Goal: Complete application form: Complete application form

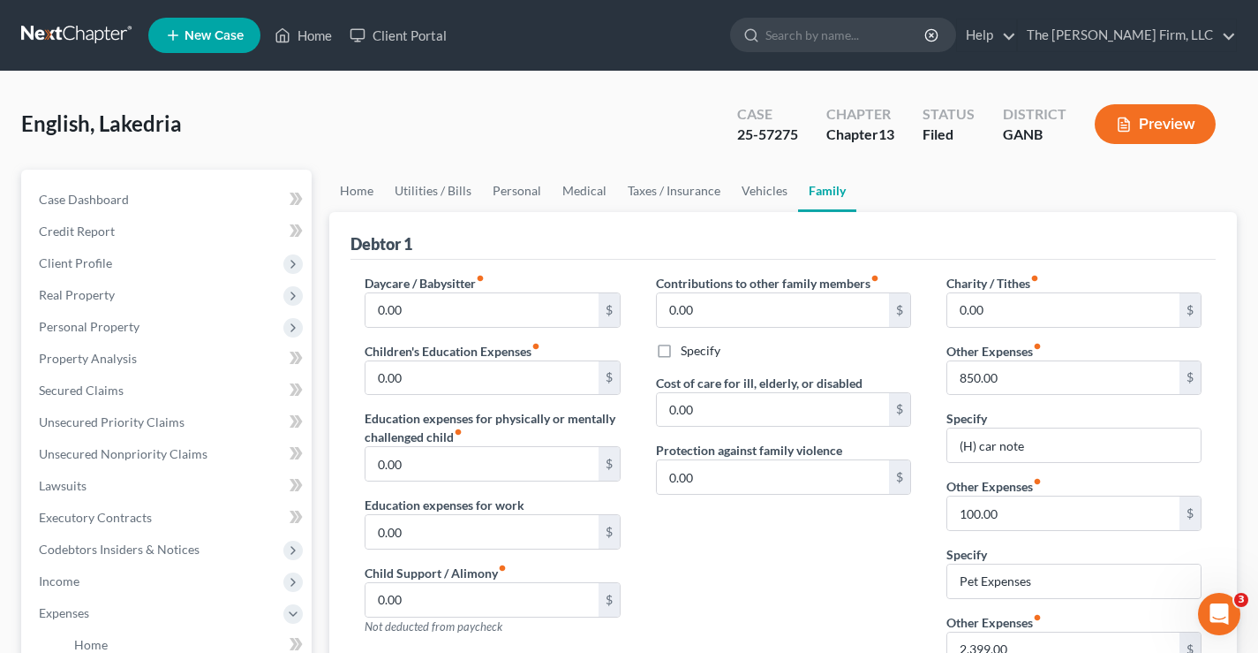
click at [84, 29] on link at bounding box center [77, 35] width 113 height 32
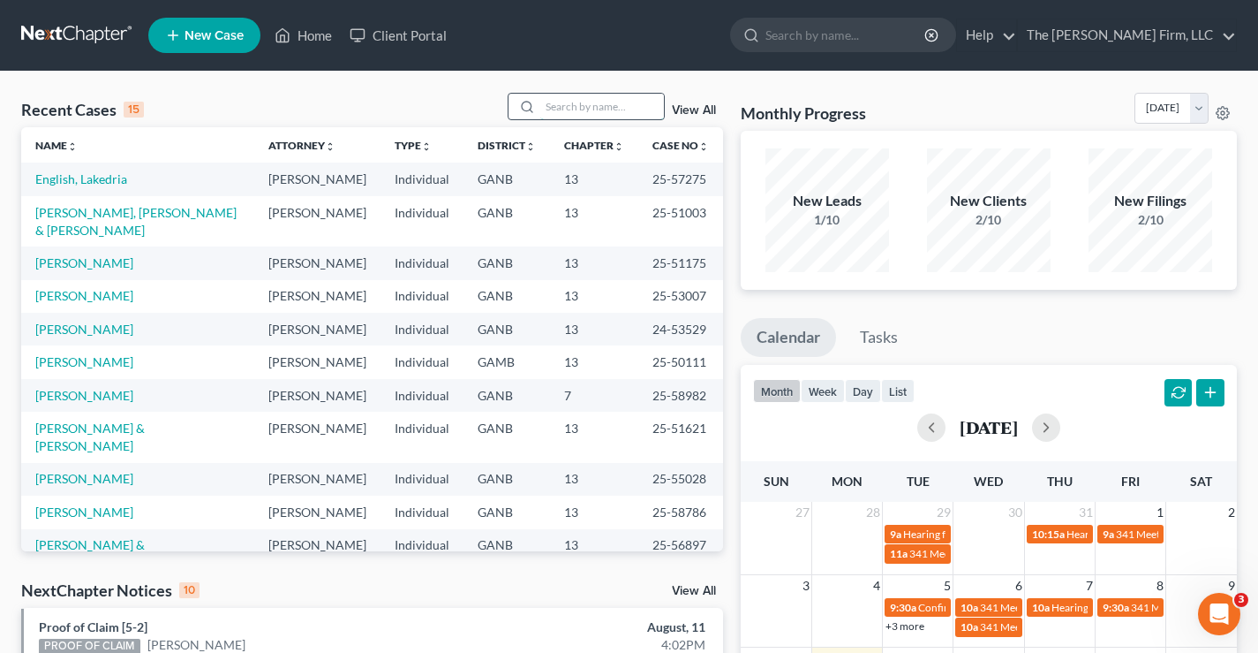
click at [570, 102] on input "search" at bounding box center [602, 107] width 124 height 26
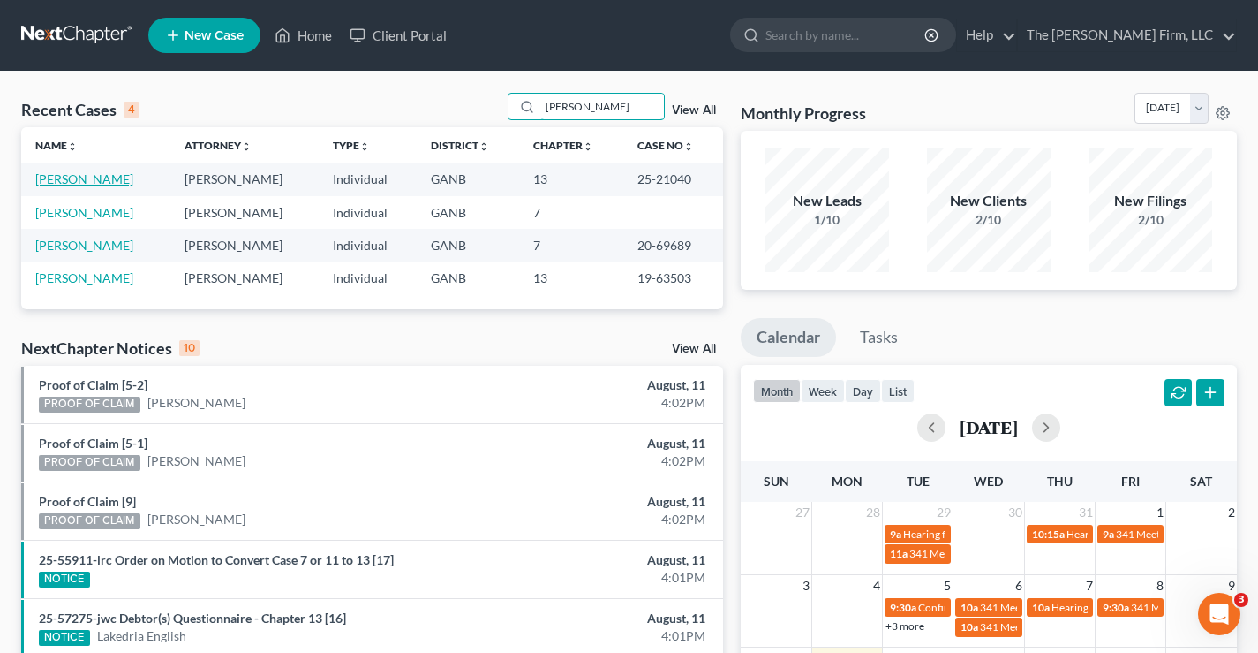
type input "[PERSON_NAME]"
click at [54, 177] on link "[PERSON_NAME]" at bounding box center [84, 178] width 98 height 15
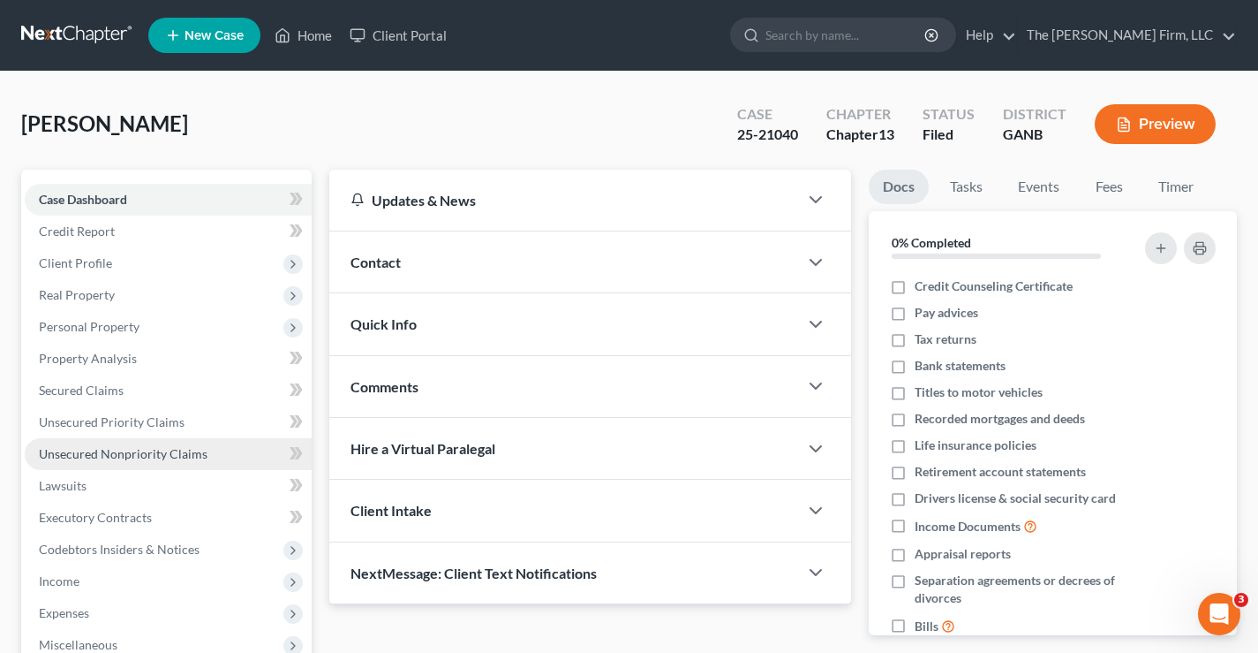
click at [125, 454] on span "Unsecured Nonpriority Claims" at bounding box center [123, 453] width 169 height 15
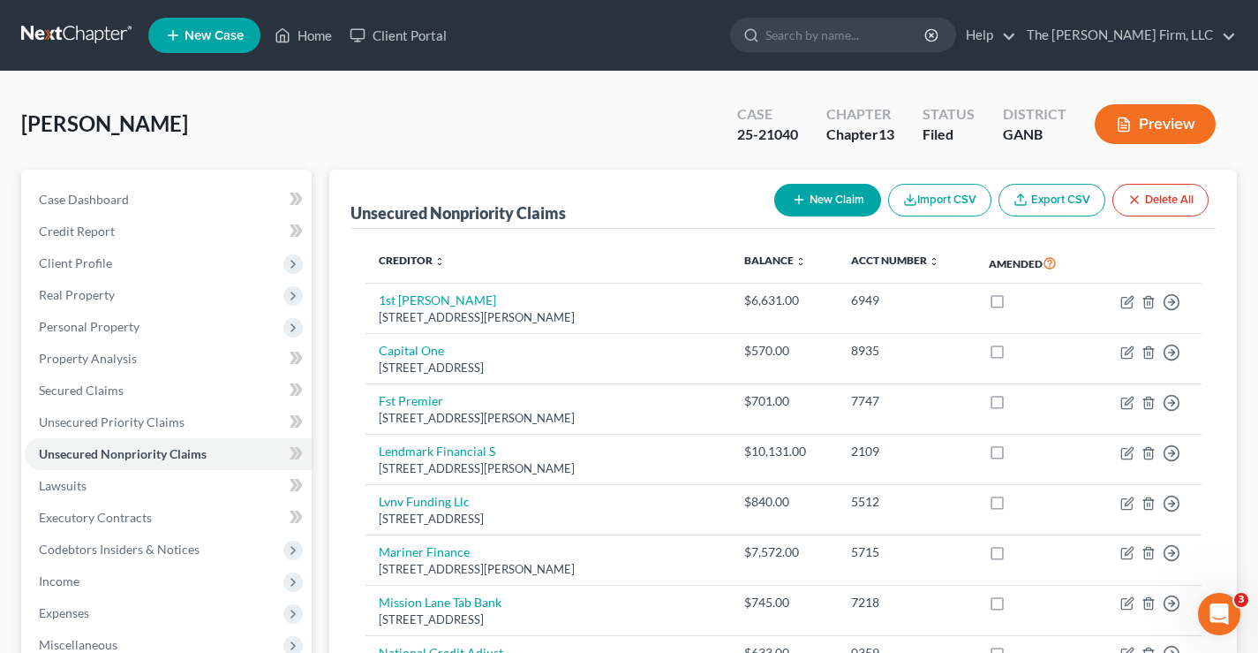
click at [802, 193] on icon "button" at bounding box center [799, 200] width 14 height 14
select select "0"
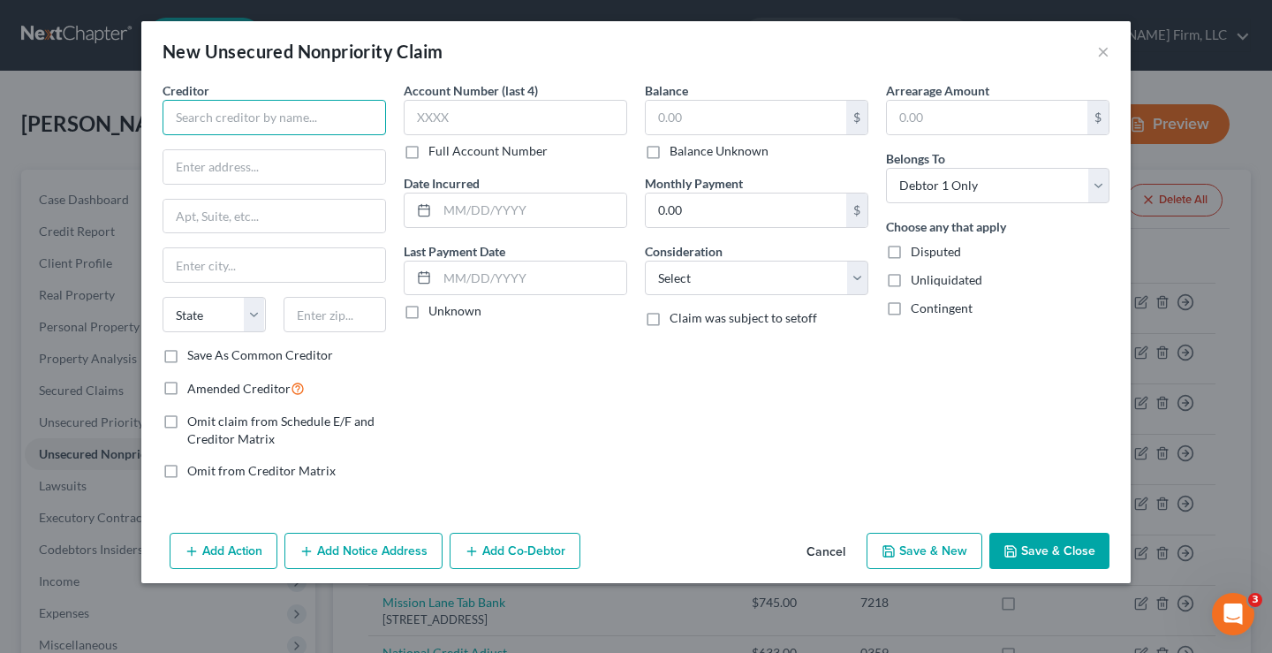
click at [183, 116] on input "text" at bounding box center [273, 117] width 223 height 35
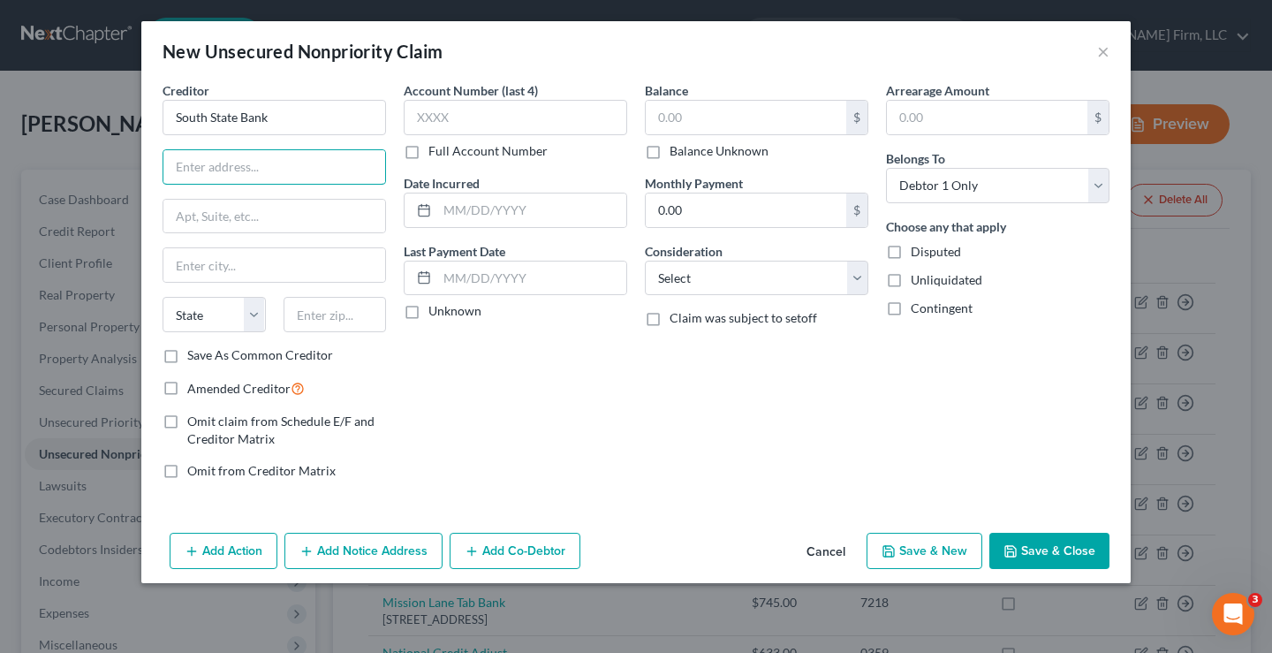
type input "South State Bank"
type input "[STREET_ADDRESS][PERSON_NAME]"
type input "29116"
type input "Orangeburg"
select select "42"
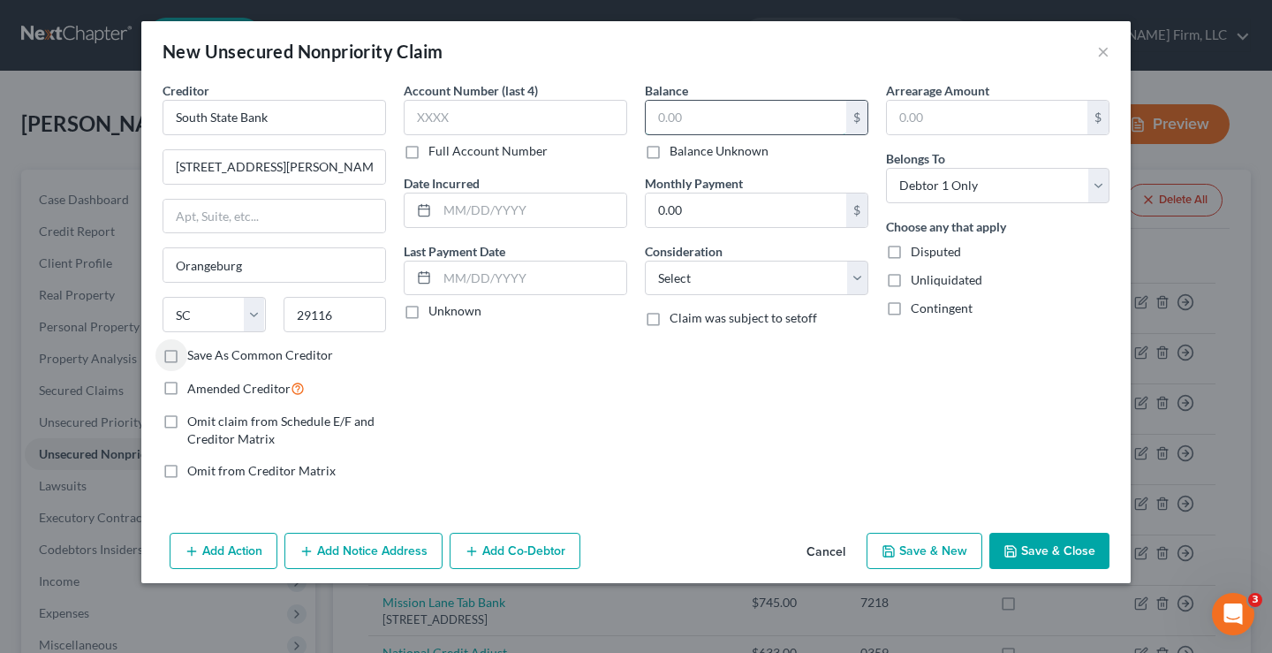
click at [653, 110] on input "text" at bounding box center [746, 118] width 200 height 34
type input "1,345"
click at [1054, 546] on button "Save & Close" at bounding box center [1049, 550] width 120 height 37
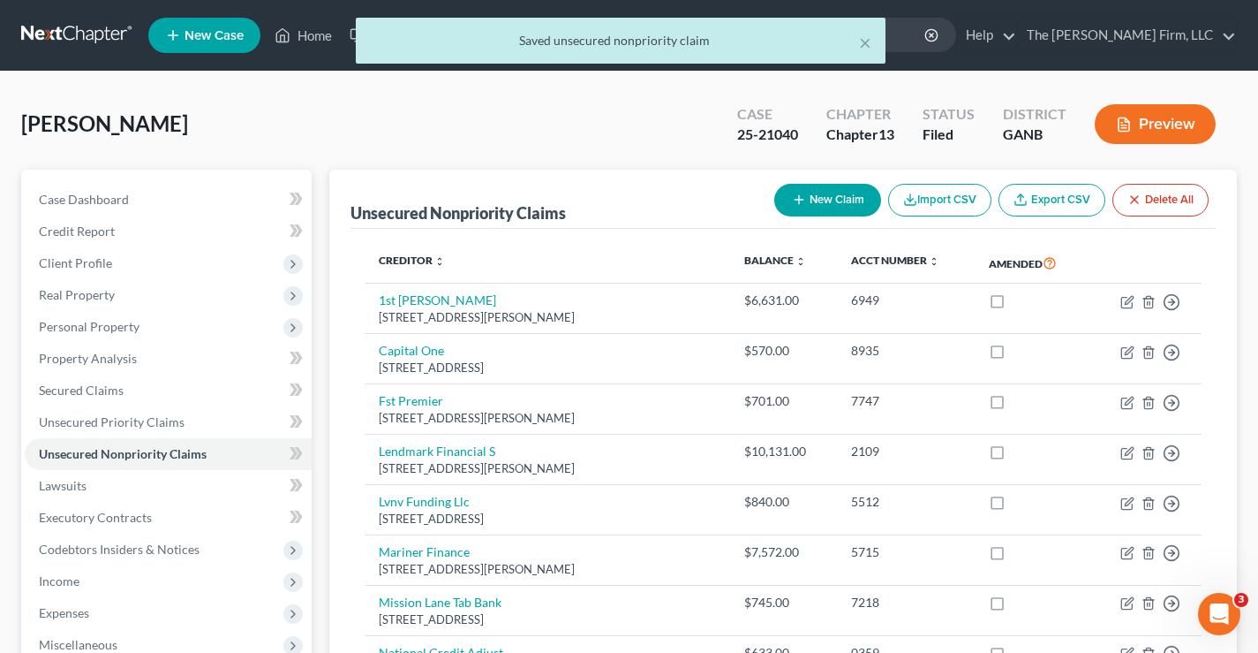
click at [830, 205] on button "New Claim" at bounding box center [827, 200] width 107 height 33
select select "0"
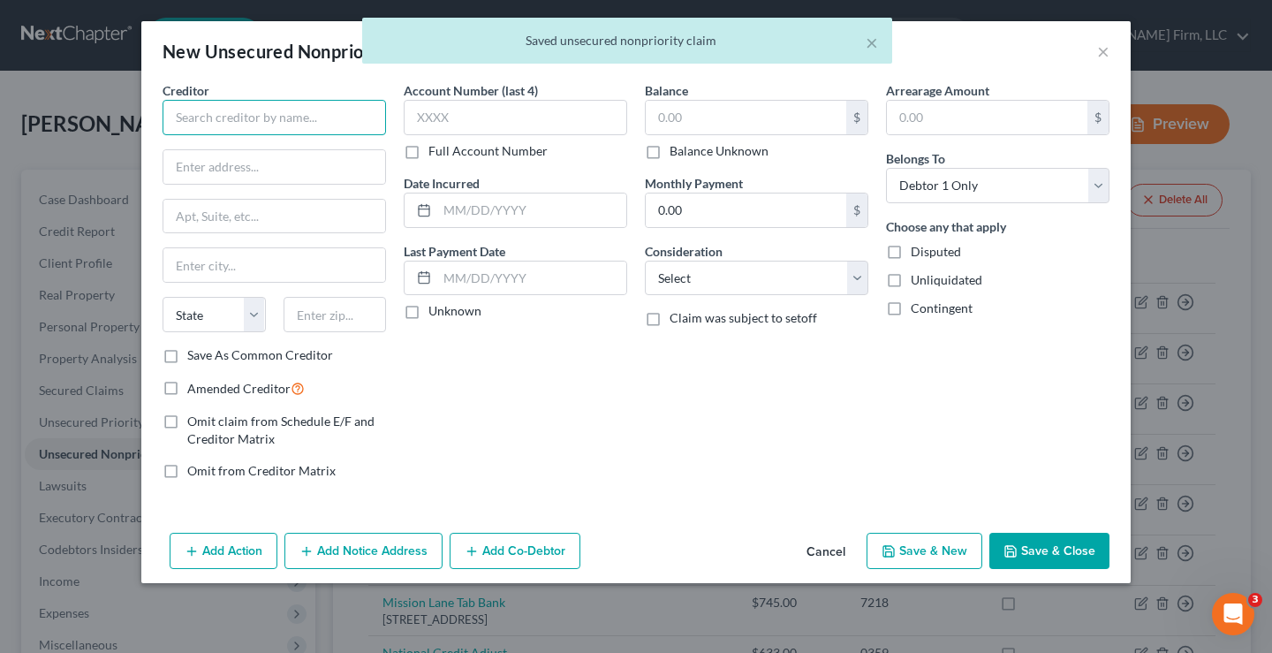
click at [179, 110] on input "text" at bounding box center [273, 117] width 223 height 35
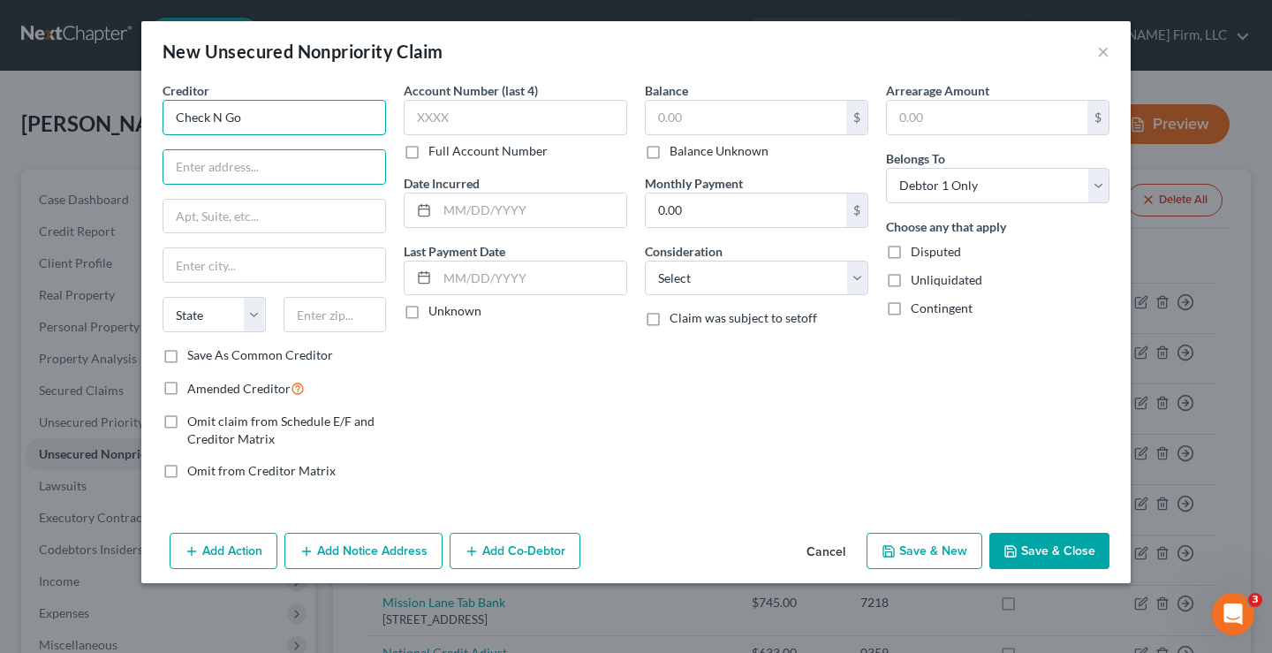
click at [268, 118] on input "Check N Go" at bounding box center [273, 117] width 223 height 35
type input "Check N Go"
type input "P.O. box 36124"
type input "45236"
type input "Cincinnati"
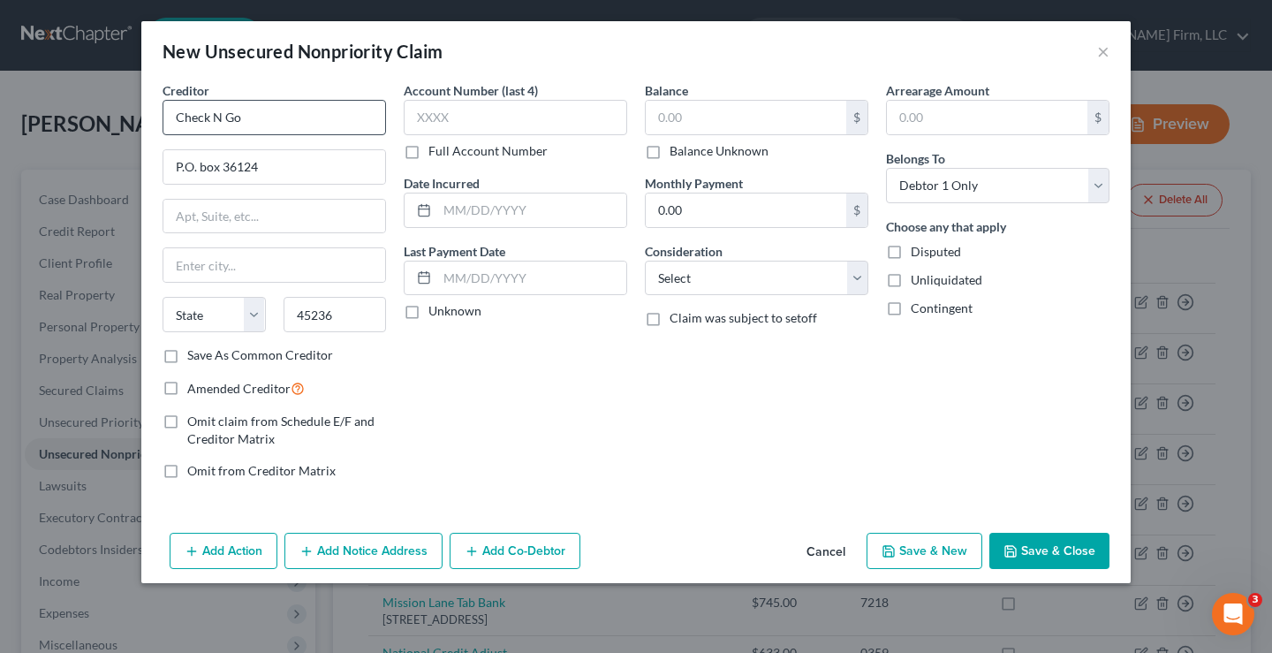
select select "36"
click at [187, 357] on label "Save As Common Creditor" at bounding box center [260, 355] width 146 height 18
click at [194, 357] on input "Save As Common Creditor" at bounding box center [199, 351] width 11 height 11
checkbox input "true"
click at [671, 120] on input "text" at bounding box center [746, 118] width 200 height 34
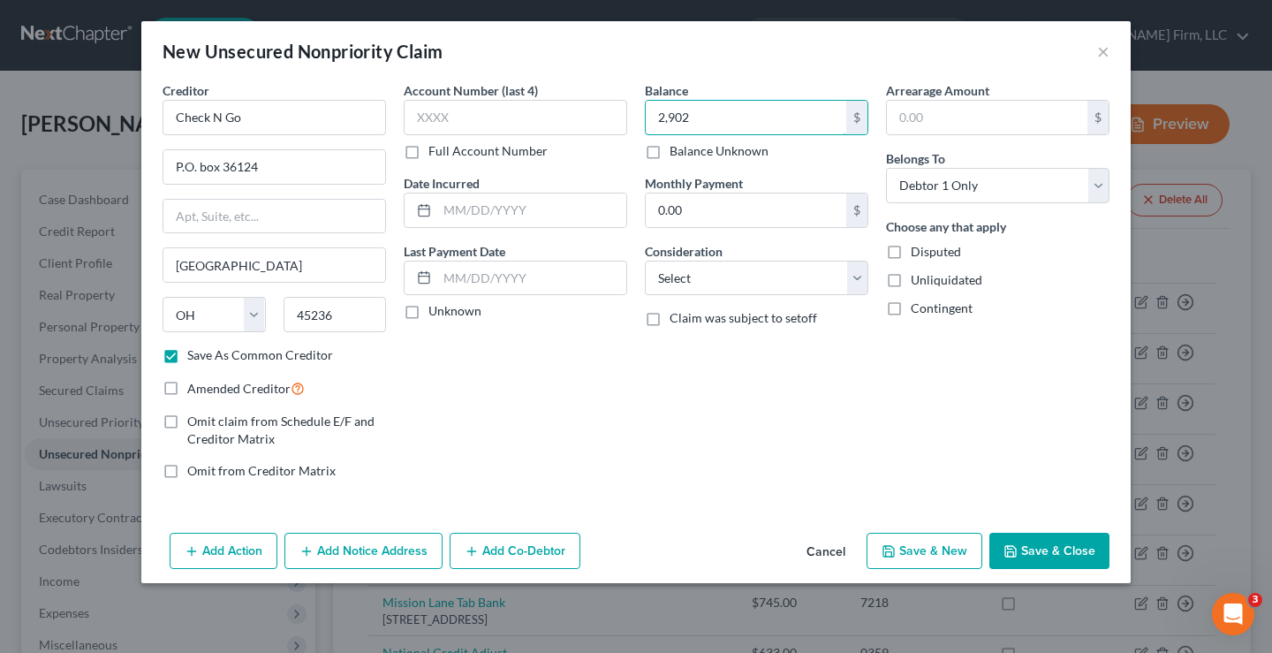
type input "2,902"
click at [1044, 554] on button "Save & Close" at bounding box center [1049, 550] width 120 height 37
checkbox input "false"
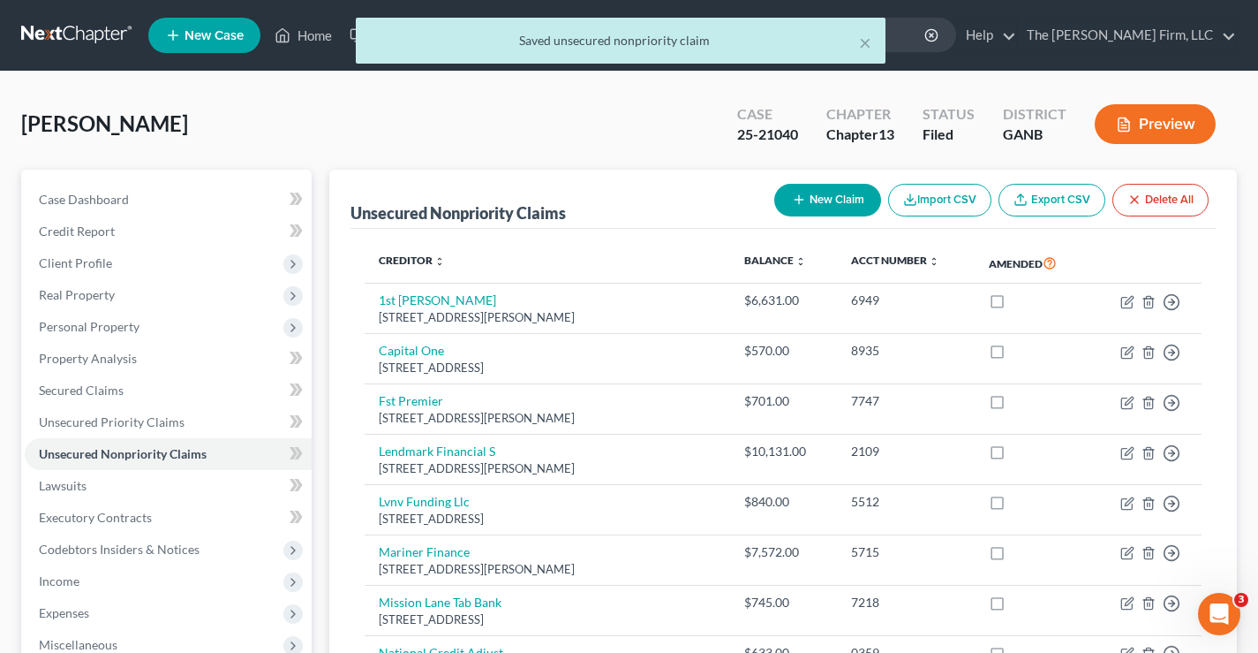
click at [808, 196] on button "New Claim" at bounding box center [827, 200] width 107 height 33
select select "0"
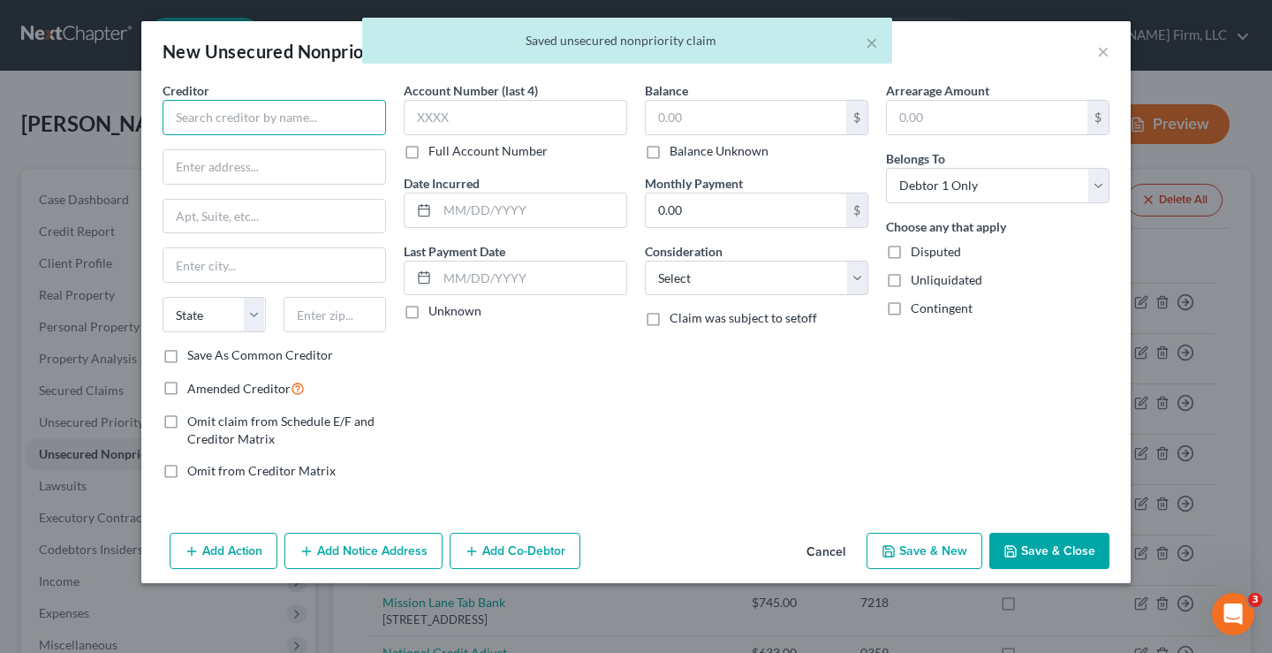
click at [193, 111] on input "text" at bounding box center [273, 117] width 223 height 35
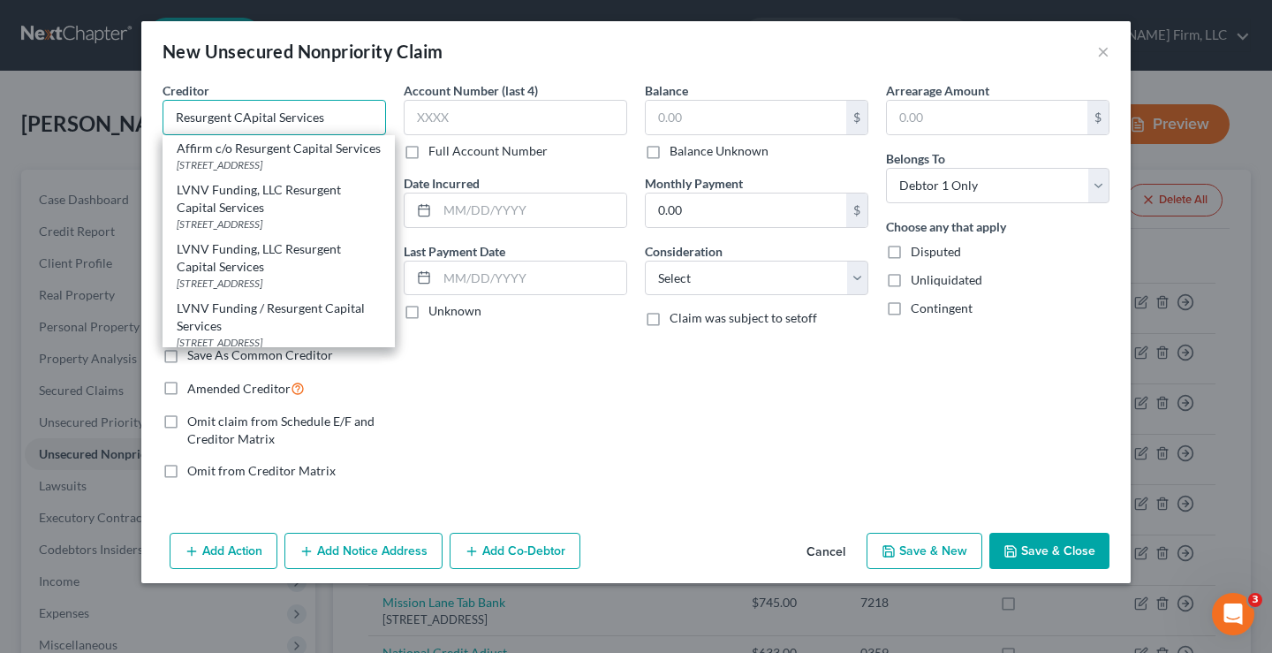
click at [247, 120] on input "Resurgent CApital Services" at bounding box center [273, 117] width 223 height 35
type input "Resurgent Capital Services"
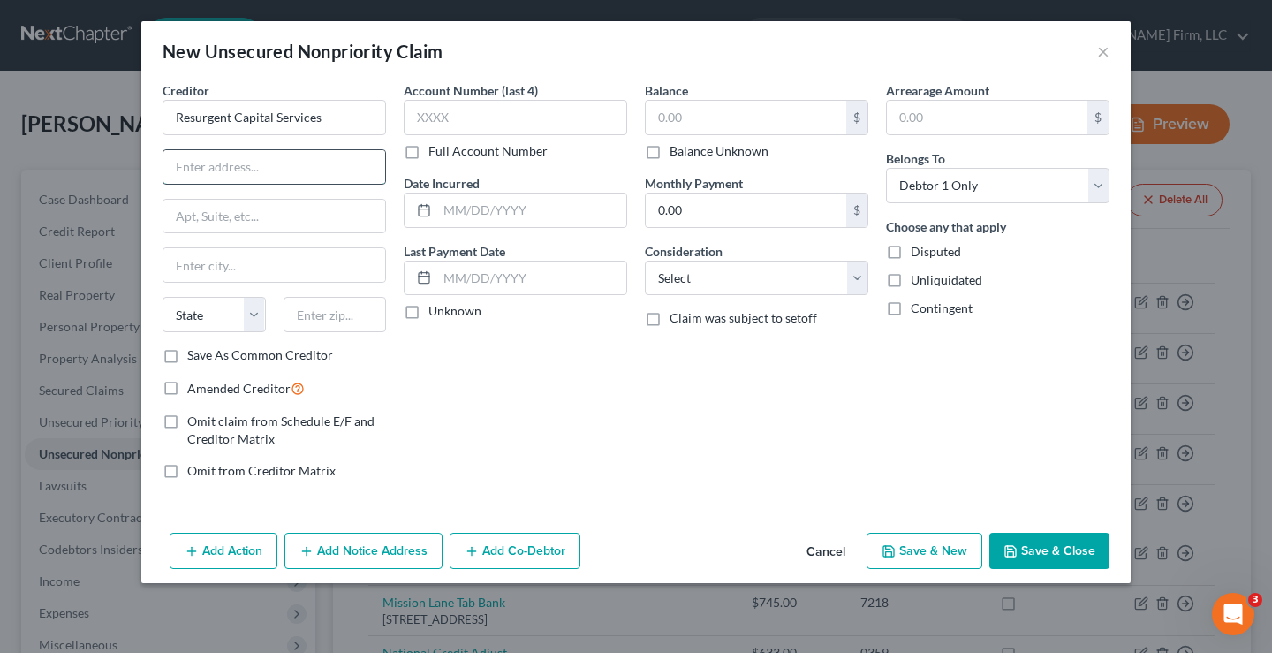
click at [182, 164] on input "text" at bounding box center [274, 167] width 222 height 34
type input "P.O. Box 510090"
type input "4"
type input "48151"
click at [685, 112] on input "text" at bounding box center [746, 118] width 200 height 34
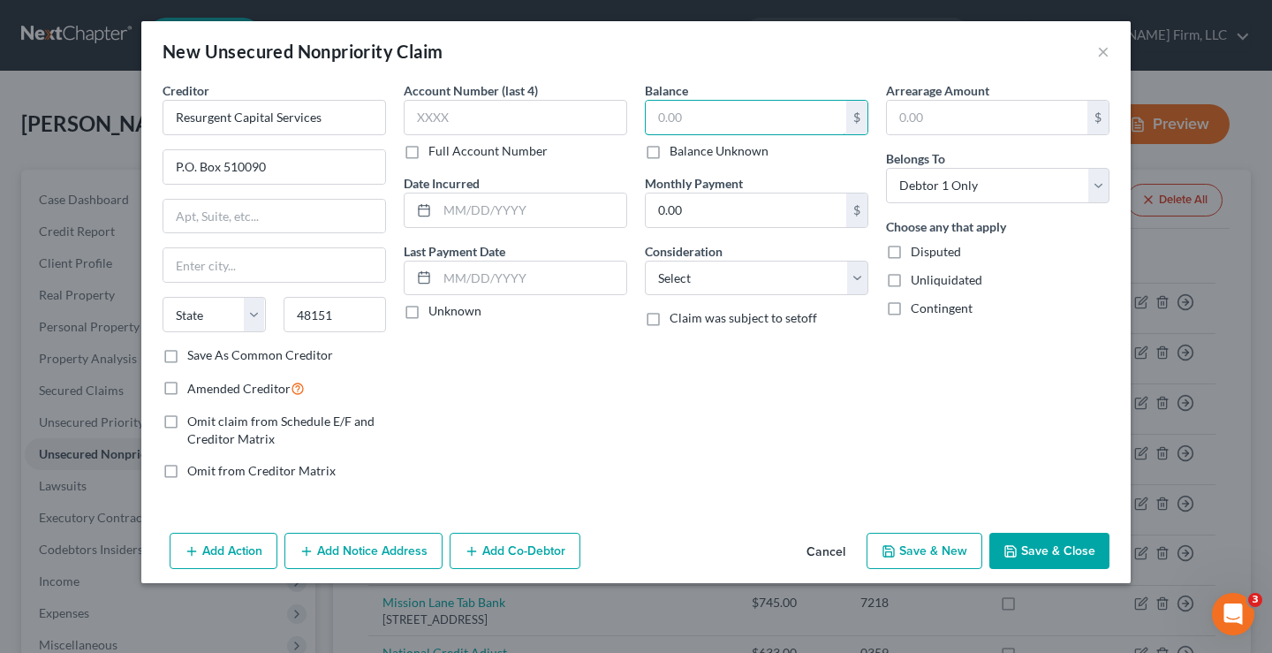
type input "Livonia"
select select "23"
type input "841.00"
click at [1058, 550] on button "Save & Close" at bounding box center [1049, 550] width 120 height 37
